Goal: Task Accomplishment & Management: Manage account settings

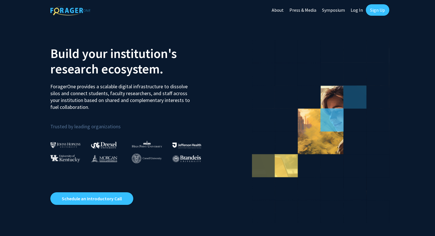
click at [378, 11] on link "Sign Up" at bounding box center [377, 9] width 23 height 11
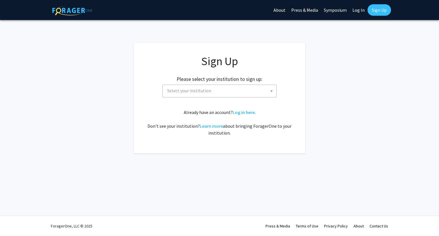
click at [225, 95] on span "Select your institution" at bounding box center [220, 91] width 111 height 12
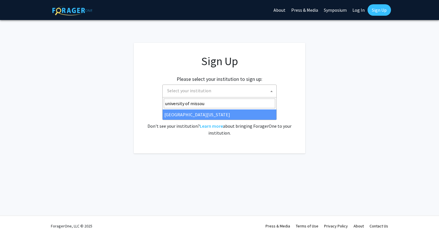
type input "university of missou"
select select "33"
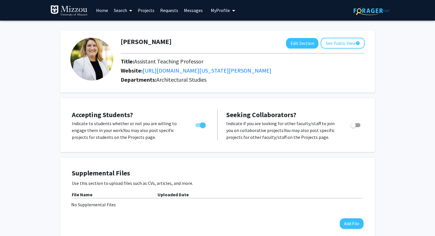
click at [201, 127] on span "Toggle" at bounding box center [203, 125] width 6 height 6
click at [198, 127] on input "Would you like to permit student requests?" at bounding box center [198, 127] width 0 height 0
checkbox input "false"
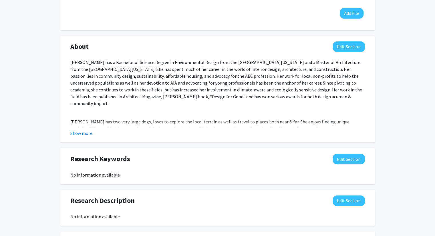
scroll to position [200, 0]
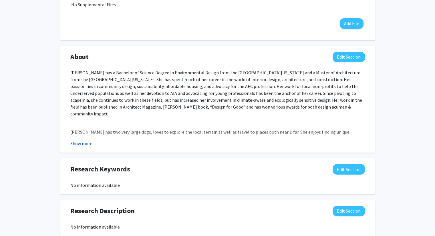
click at [81, 144] on button "Show more" at bounding box center [81, 143] width 22 height 7
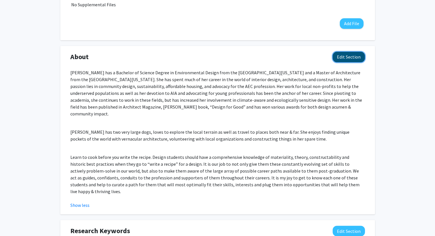
click at [359, 60] on button "Edit Section" at bounding box center [348, 57] width 32 height 11
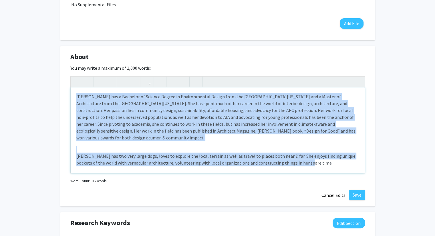
drag, startPoint x: 285, startPoint y: 164, endPoint x: 72, endPoint y: 149, distance: 213.4
click at [72, 149] on div "[PERSON_NAME] has a Bachelor of Science Degree in Environmental Design from the…" at bounding box center [218, 130] width 294 height 86
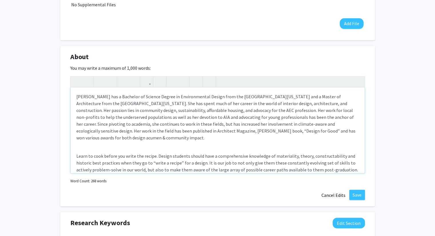
type textarea "<l>Ipsumdolo Sitametc adi e Seddoeiu te Incidid Utlabo et Doloremagnaal Enimad …"
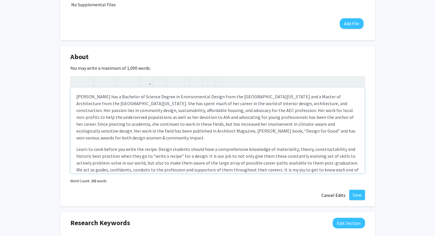
scroll to position [24, 0]
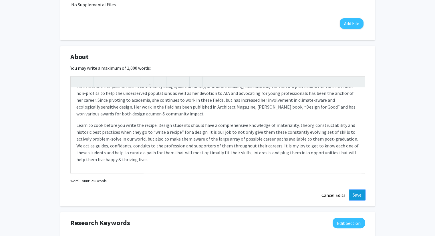
click at [356, 196] on button "Save" at bounding box center [357, 195] width 16 height 10
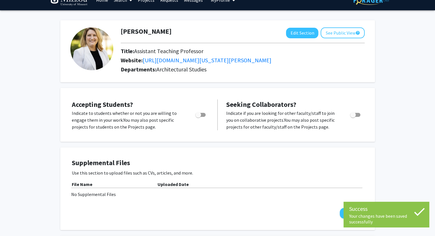
scroll to position [0, 0]
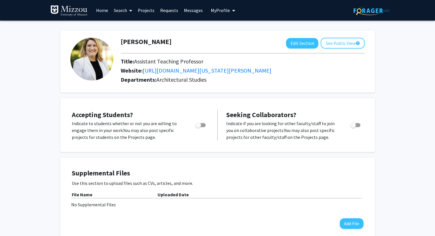
click at [353, 125] on span "Toggle" at bounding box center [353, 125] width 6 height 6
click at [353, 127] on input "Toggle" at bounding box center [352, 127] width 0 height 0
checkbox input "true"
